Goal: Check status: Check status

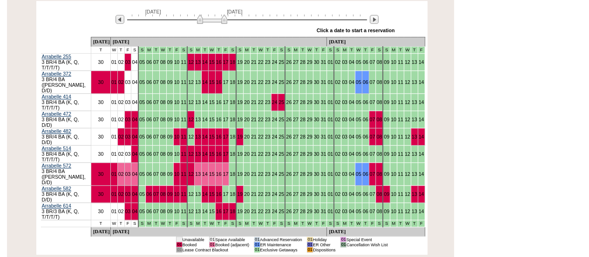
scroll to position [193, 0]
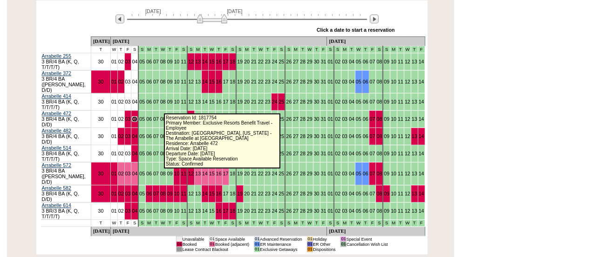
click at [137, 116] on link "04" at bounding box center [135, 119] width 6 height 6
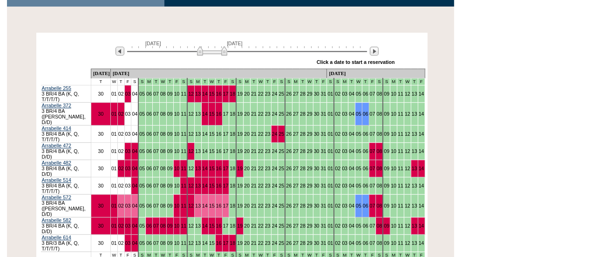
scroll to position [161, 0]
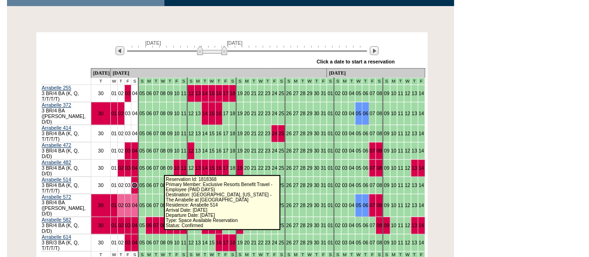
click at [137, 182] on link "04" at bounding box center [135, 185] width 6 height 6
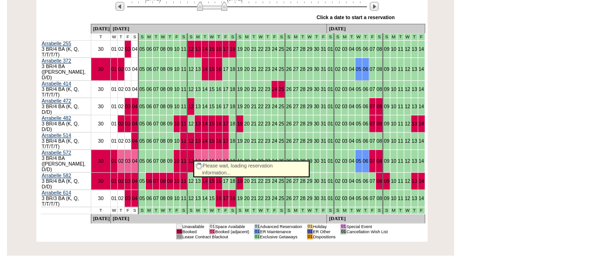
scroll to position [208, 0]
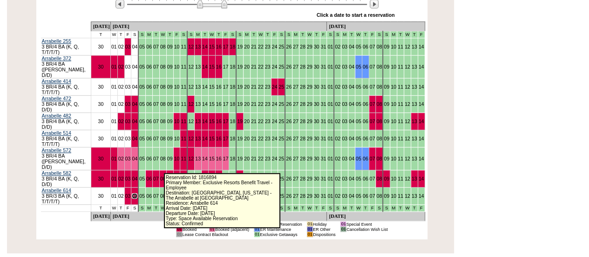
click at [137, 193] on link "04" at bounding box center [135, 196] width 6 height 6
